Goal: Check status: Check status

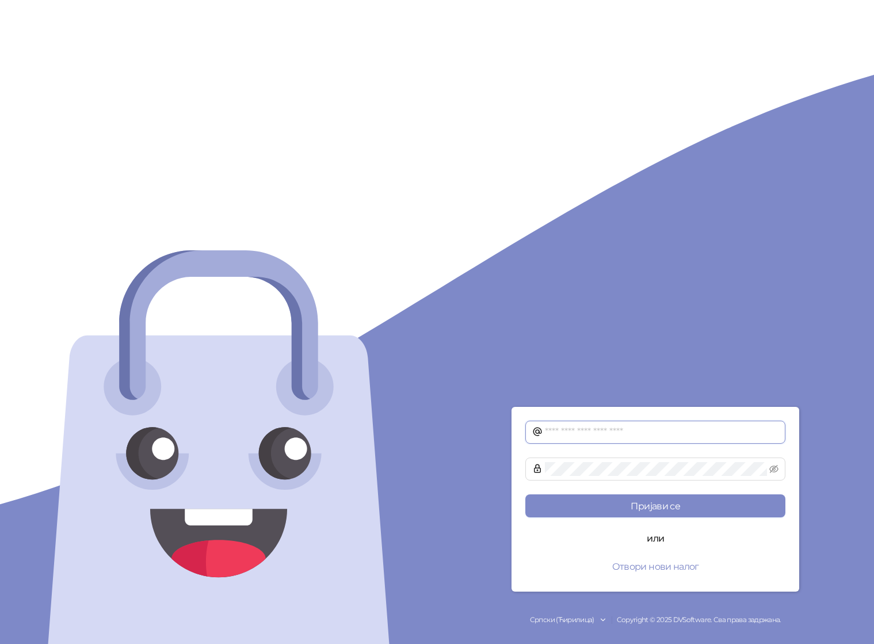
click at [660, 435] on input "text" at bounding box center [662, 432] width 234 height 14
type input "**********"
click at [526, 494] on button "Пријави се" at bounding box center [656, 505] width 260 height 23
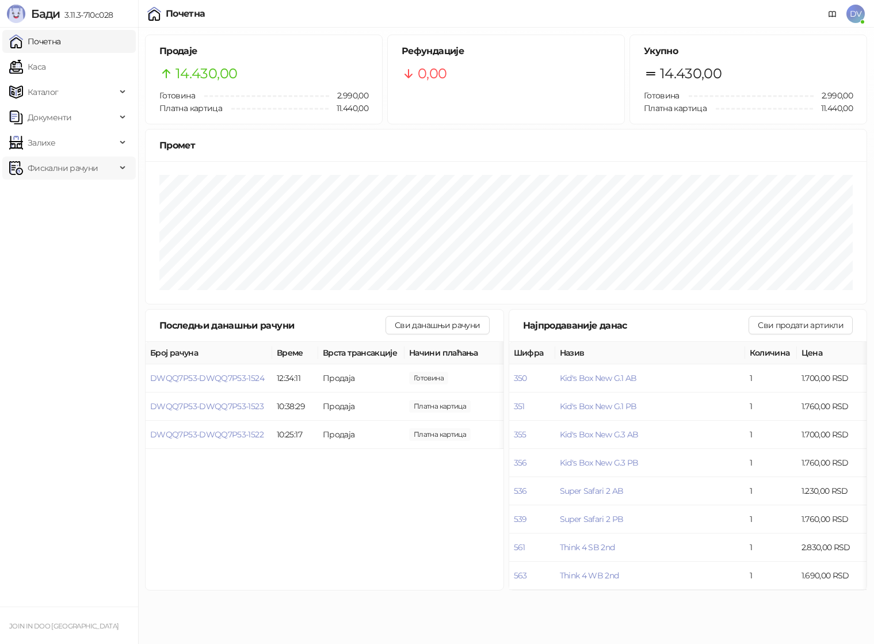
click at [98, 169] on span "Фискални рачуни" at bounding box center [62, 168] width 107 height 23
click at [75, 218] on link "По данима" at bounding box center [44, 218] width 61 height 23
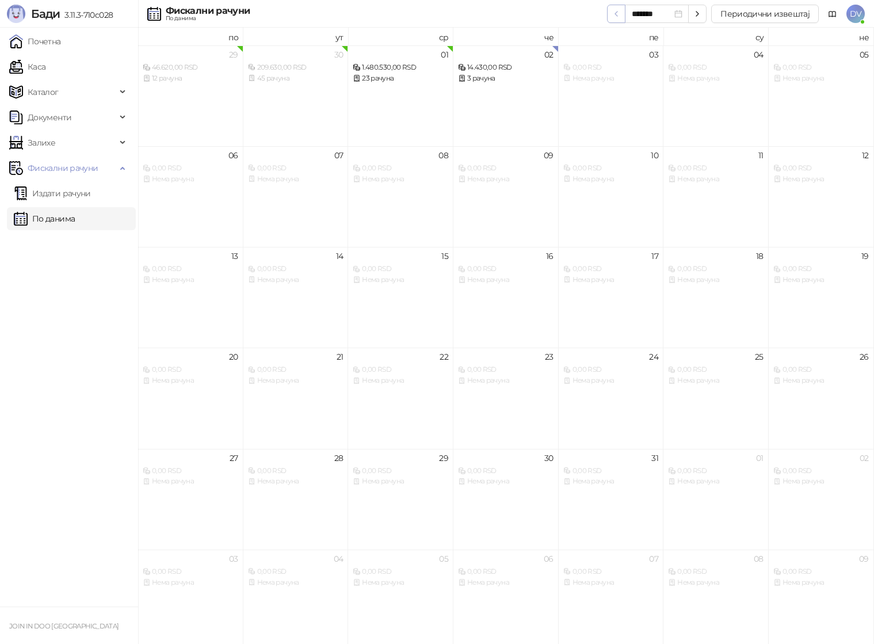
click at [618, 16] on icon "button" at bounding box center [616, 13] width 9 height 9
type input "*******"
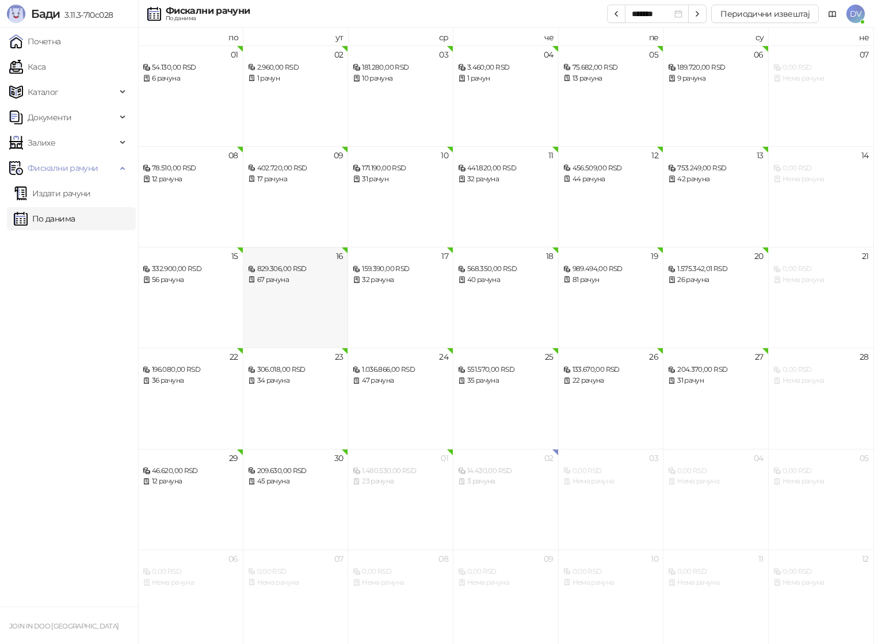
click at [290, 288] on div "16 829.306,00 RSD 67 рачуна" at bounding box center [295, 297] width 105 height 101
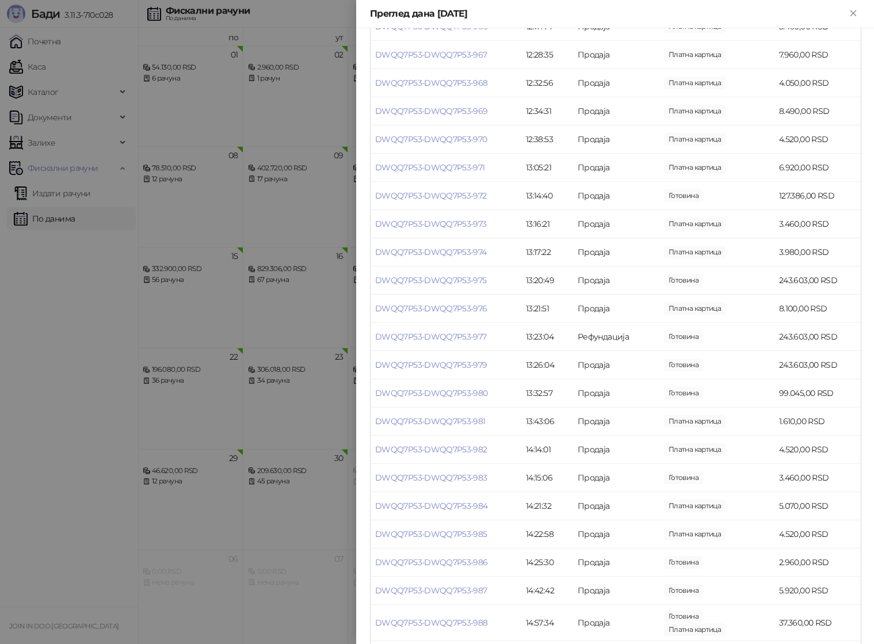
scroll to position [655, 0]
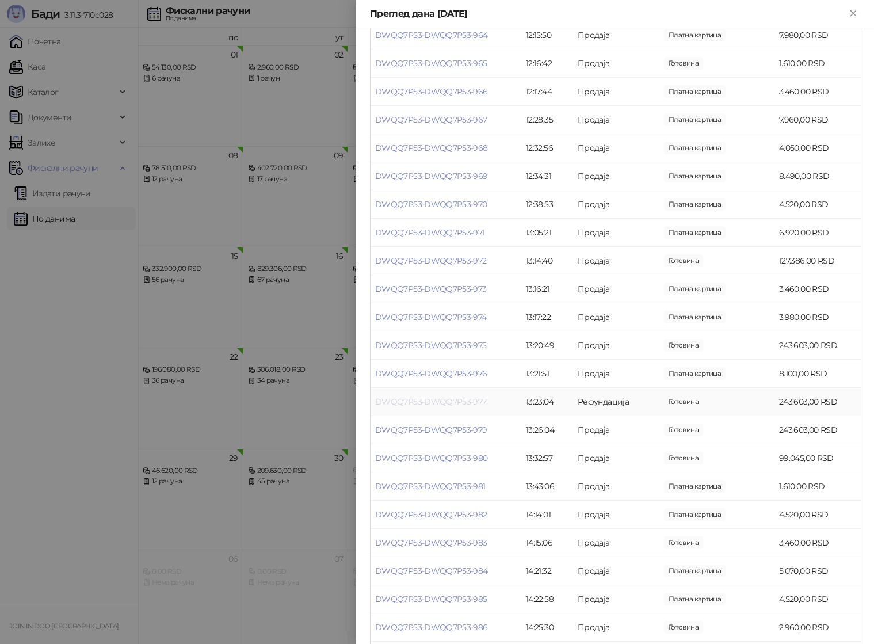
click at [448, 397] on link "DWQQ7P53-DWQQ7P53-977" at bounding box center [431, 402] width 112 height 10
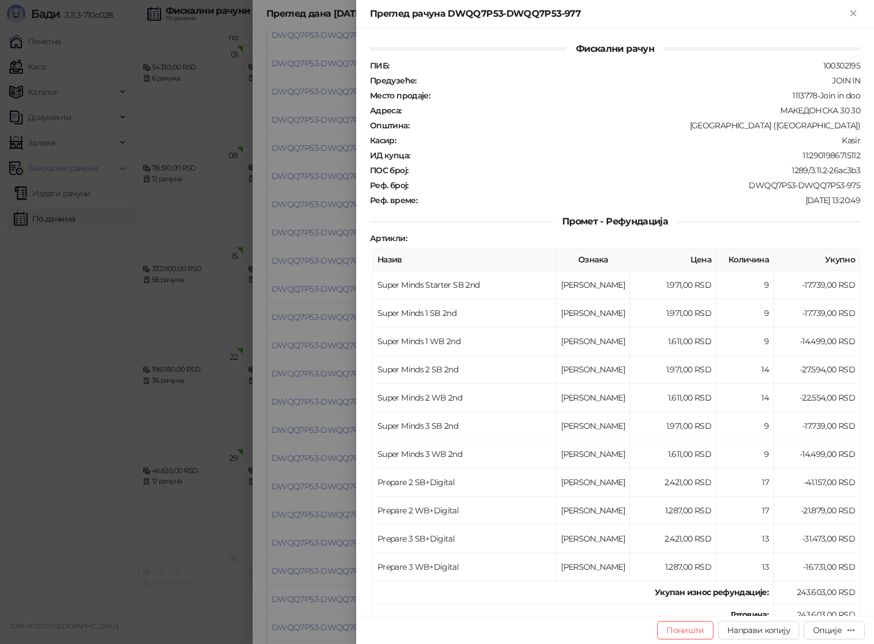
click at [309, 425] on div at bounding box center [437, 322] width 874 height 644
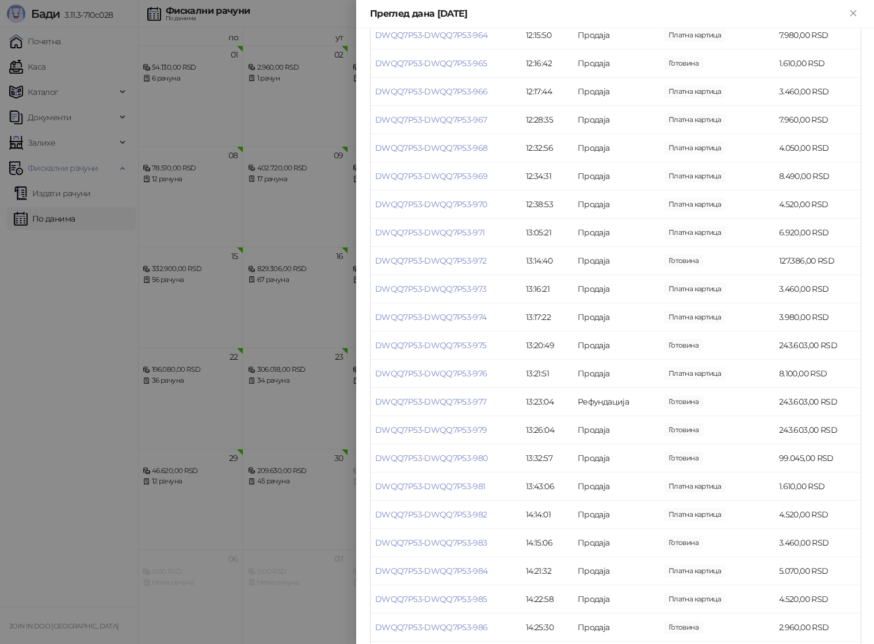
click at [172, 401] on div at bounding box center [437, 322] width 874 height 644
